Goal: Transaction & Acquisition: Purchase product/service

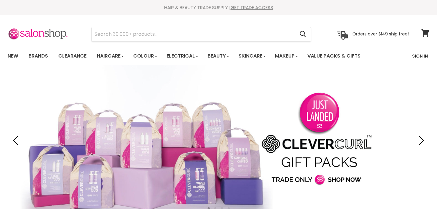
click at [422, 56] on link "Sign In" at bounding box center [419, 56] width 23 height 13
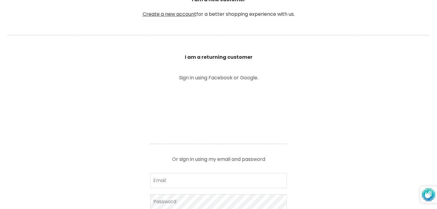
scroll to position [205, 0]
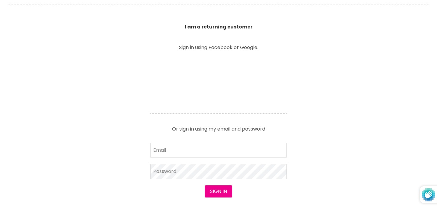
click at [202, 151] on input "Email" at bounding box center [218, 150] width 136 height 15
type input "[EMAIL_ADDRESS][DOMAIN_NAME]"
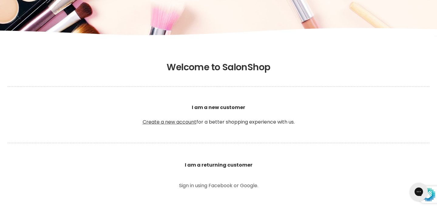
scroll to position [0, 0]
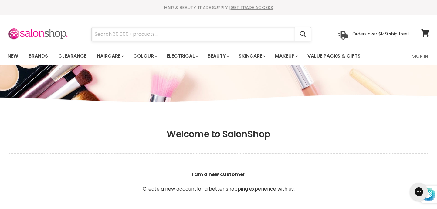
click at [153, 34] on input "Search" at bounding box center [193, 34] width 203 height 14
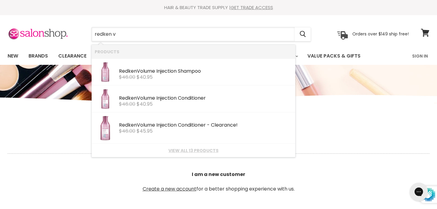
type input "redken"
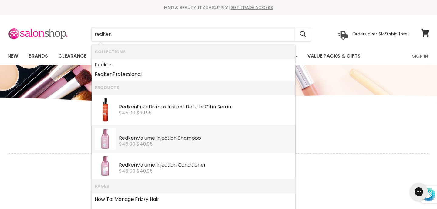
click at [190, 147] on div "$46.00 $40.95" at bounding box center [205, 144] width 173 height 5
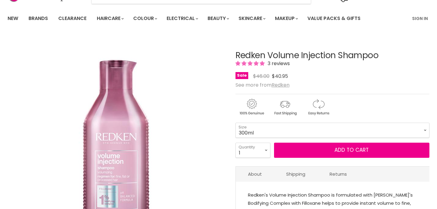
scroll to position [38, 0]
click at [235, 123] on select "300ml 500ml 1Litre" at bounding box center [332, 130] width 194 height 15
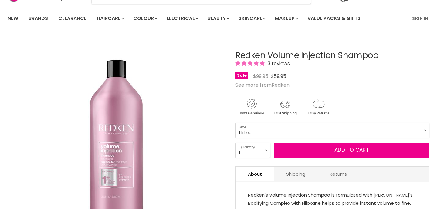
select select "1Litre"
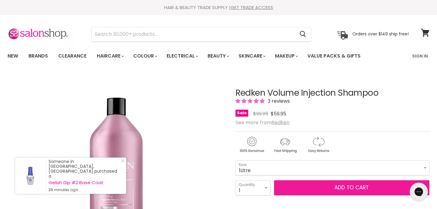
click at [339, 187] on button "Add to cart" at bounding box center [351, 187] width 155 height 15
click at [338, 187] on button "Add to cart" at bounding box center [351, 187] width 155 height 15
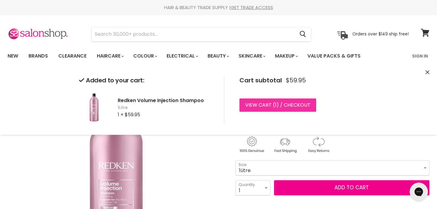
click at [282, 103] on link "View cart ( 1 ) / Checkout" at bounding box center [277, 105] width 77 height 13
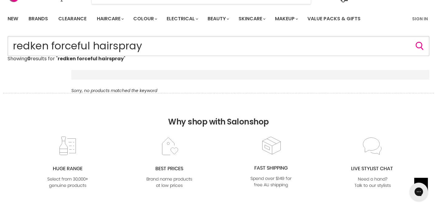
drag, startPoint x: 49, startPoint y: 44, endPoint x: 143, endPoint y: 50, distance: 93.9
click at [142, 50] on input "redken forceful hairspray" at bounding box center [219, 46] width 422 height 20
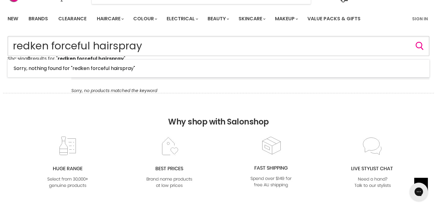
type input "redken"
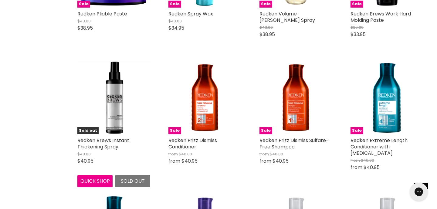
scroll to position [590, 0]
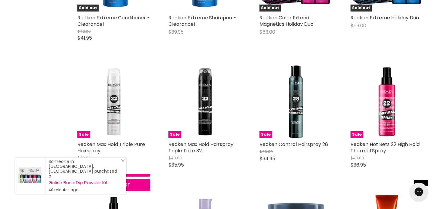
scroll to position [1241, 0]
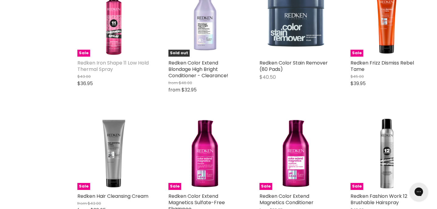
scroll to position [1434, 0]
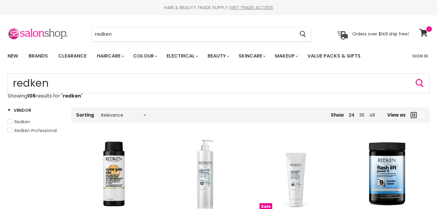
click at [175, 32] on input "redken" at bounding box center [193, 34] width 203 height 14
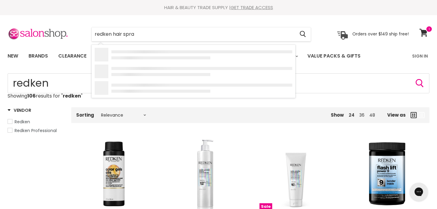
type input "redken hair spray"
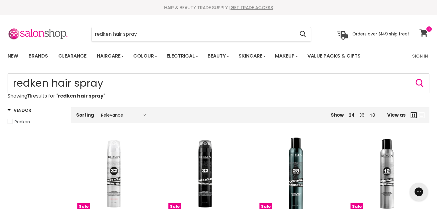
click at [425, 36] on icon at bounding box center [423, 33] width 8 height 8
